Goal: Task Accomplishment & Management: Manage account settings

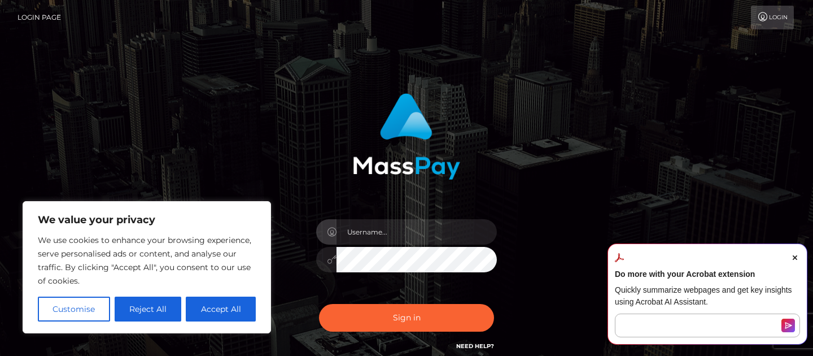
type input "[EMAIL_ADDRESS][DOMAIN_NAME]"
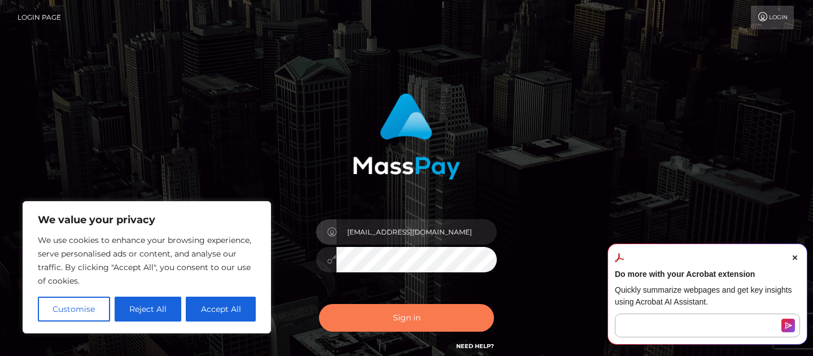
click at [398, 311] on button "Sign in" at bounding box center [406, 318] width 175 height 28
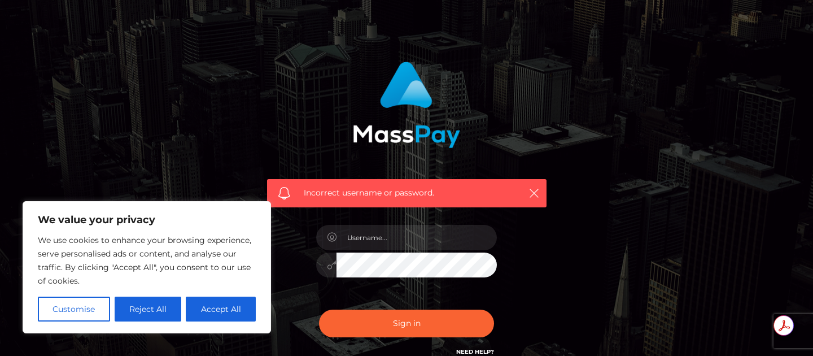
scroll to position [138, 0]
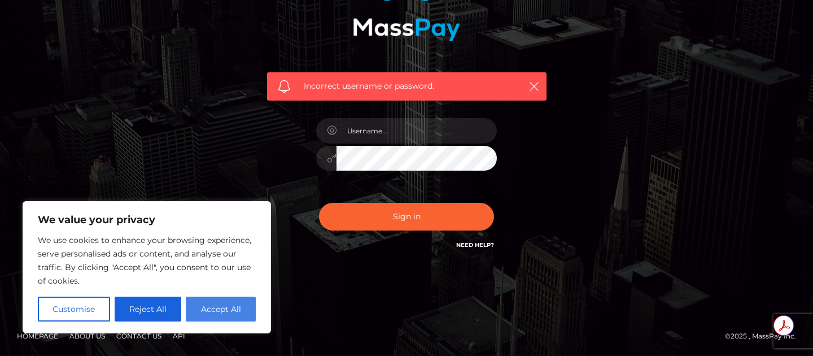
click at [239, 314] on button "Accept All" at bounding box center [221, 308] width 70 height 25
checkbox input "true"
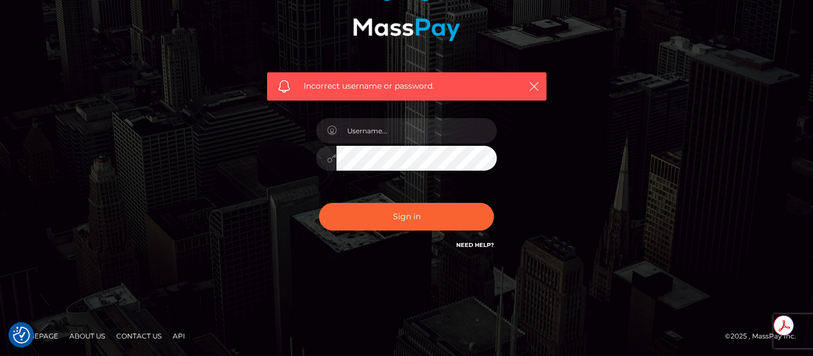
click at [46, 332] on link "Homepage" at bounding box center [37, 336] width 50 height 18
